Goal: Find specific page/section: Find specific page/section

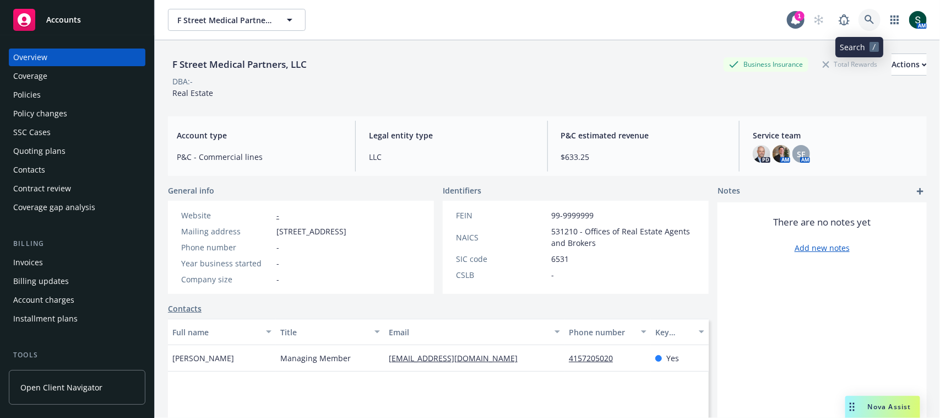
click at [861, 28] on link at bounding box center [870, 20] width 22 height 22
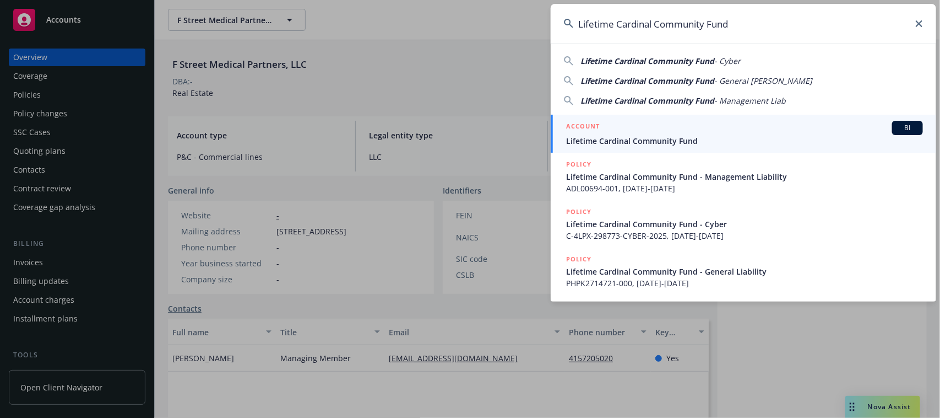
type input "Lifetime Cardinal Community Fund"
click at [689, 139] on span "Lifetime Cardinal Community Fund" at bounding box center [744, 141] width 357 height 12
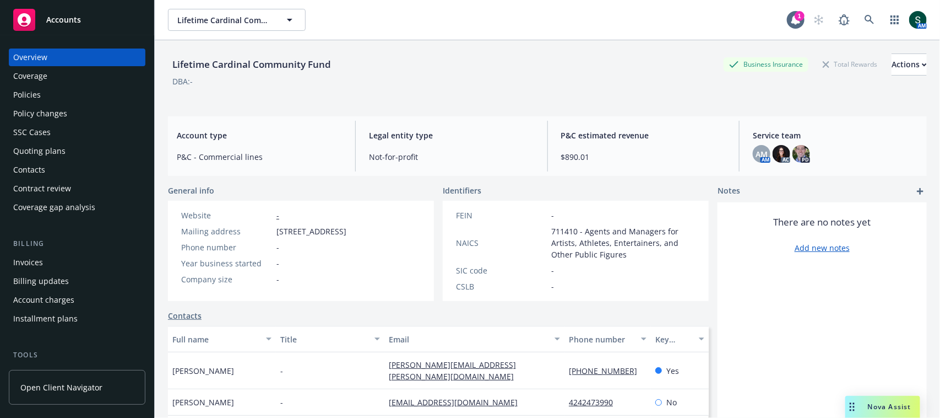
click at [62, 95] on div "Policies" at bounding box center [77, 95] width 128 height 18
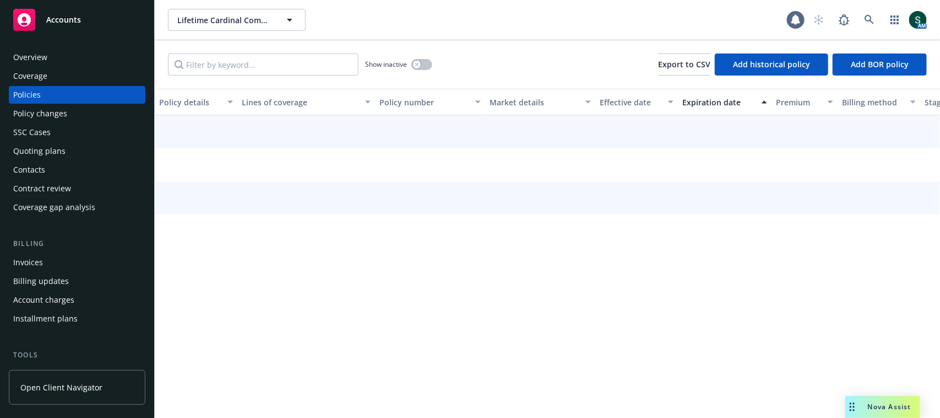
click at [72, 51] on div "Overview" at bounding box center [77, 57] width 128 height 18
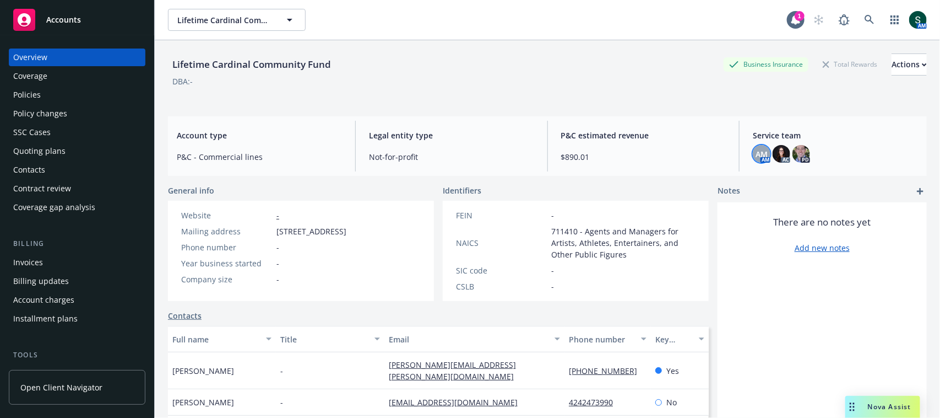
click at [756, 155] on span "AM" at bounding box center [762, 154] width 12 height 12
click at [774, 153] on img at bounding box center [782, 154] width 18 height 18
click at [797, 153] on img at bounding box center [802, 154] width 18 height 18
click at [778, 149] on img at bounding box center [782, 154] width 18 height 18
click at [865, 22] on icon at bounding box center [870, 20] width 10 height 10
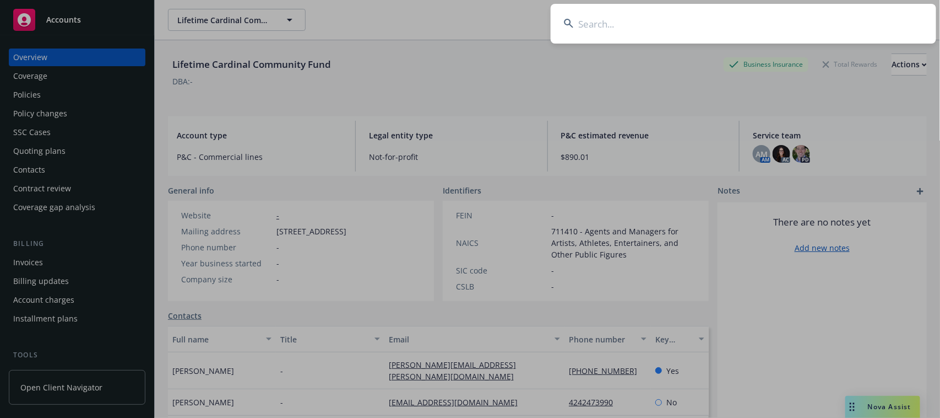
type input "01774045"
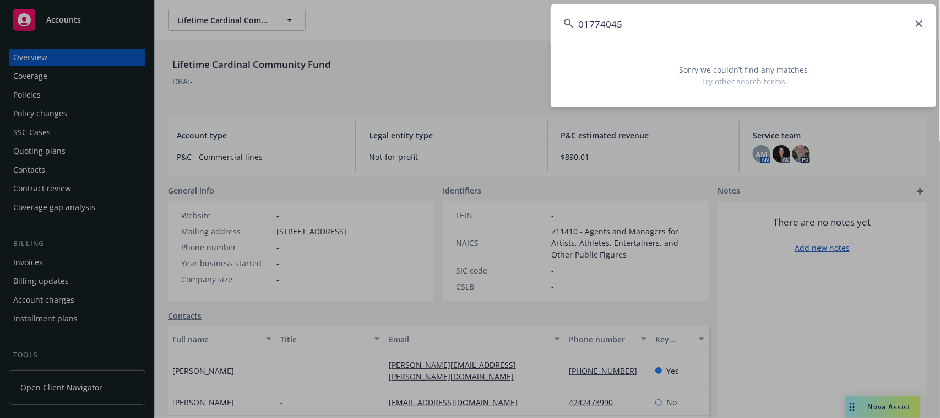
drag, startPoint x: 646, startPoint y: 25, endPoint x: 540, endPoint y: 37, distance: 106.5
click at [540, 37] on div "01774045 Sorry we couldn’t find any matches Try other search terms" at bounding box center [470, 209] width 940 height 418
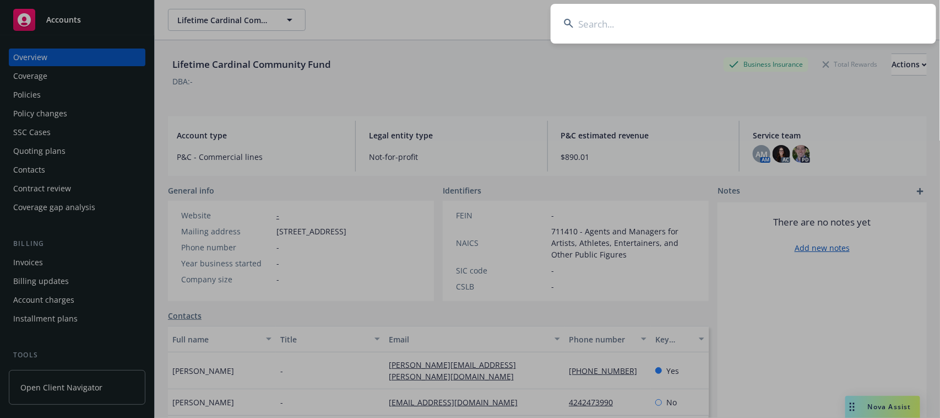
click at [598, 14] on input at bounding box center [744, 24] width 386 height 40
paste input "Coalition for Headache and Migraine Patients"
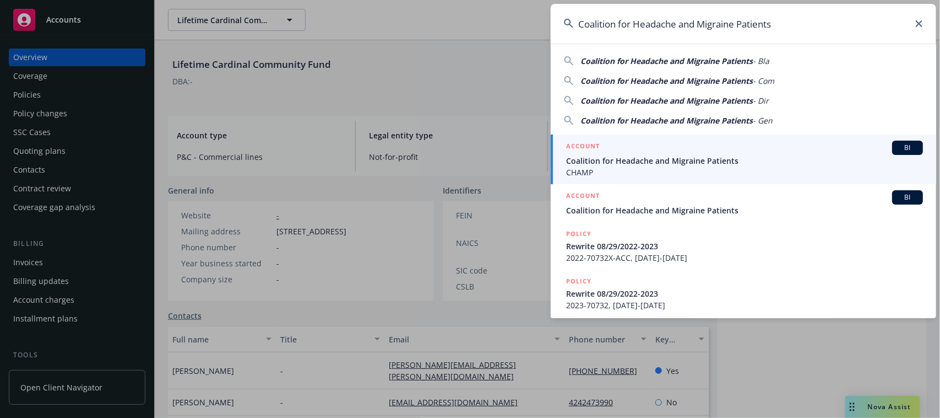
type input "Coalition for Headache and Migraine Patients"
click at [639, 158] on span "Coalition for Headache and Migraine Patients" at bounding box center [744, 161] width 357 height 12
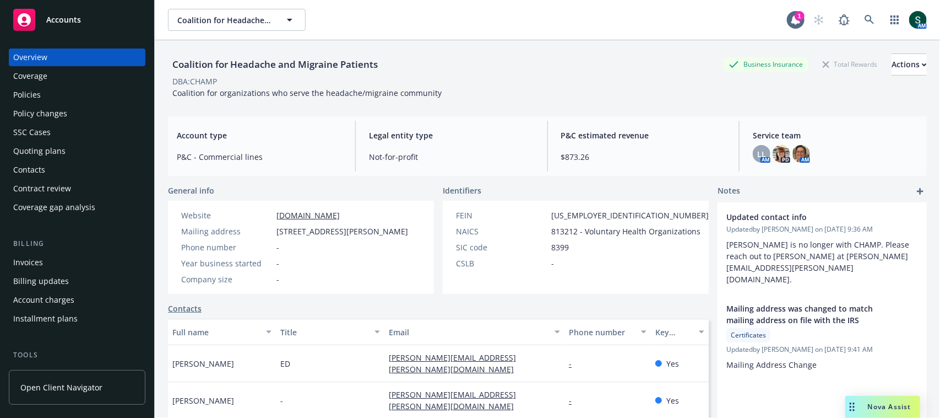
click at [51, 94] on div "Policies" at bounding box center [77, 95] width 128 height 18
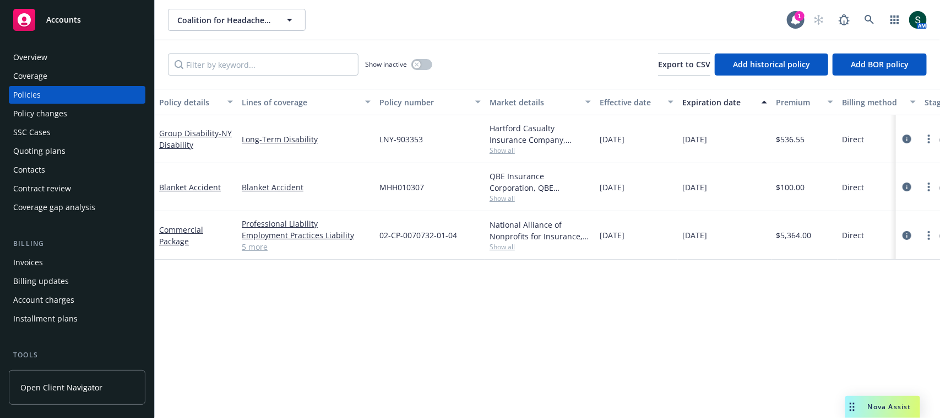
click at [252, 245] on link "5 more" at bounding box center [306, 247] width 129 height 12
